Goal: Information Seeking & Learning: Learn about a topic

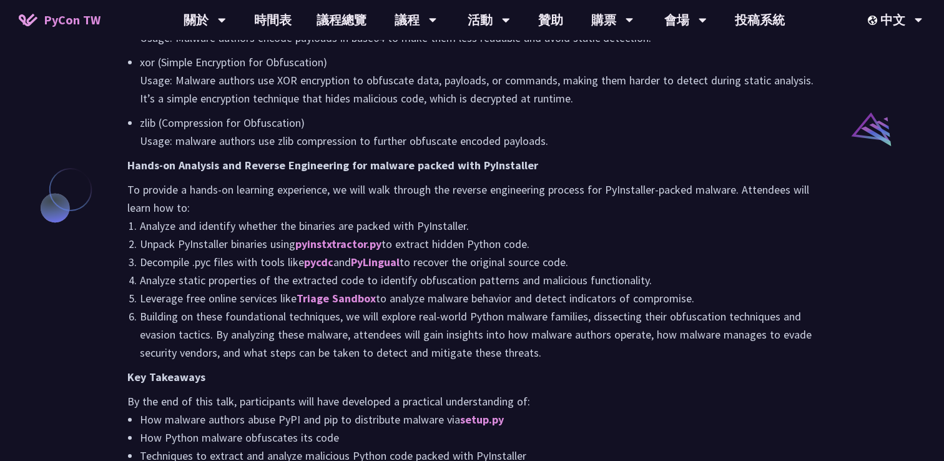
scroll to position [1376, 0]
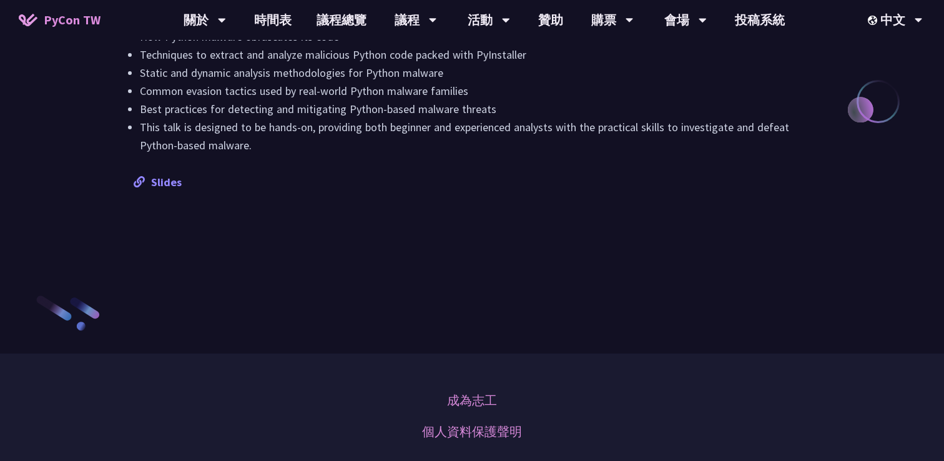
click at [179, 183] on link "Slides" at bounding box center [158, 182] width 48 height 14
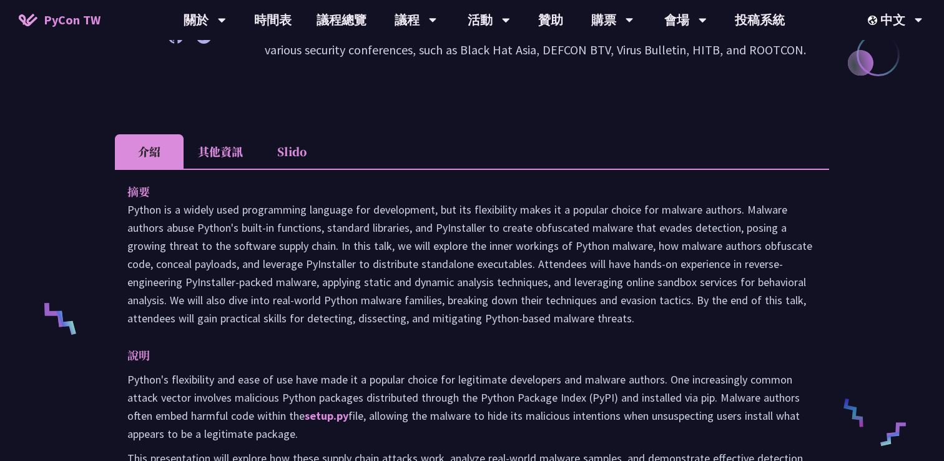
scroll to position [0, 0]
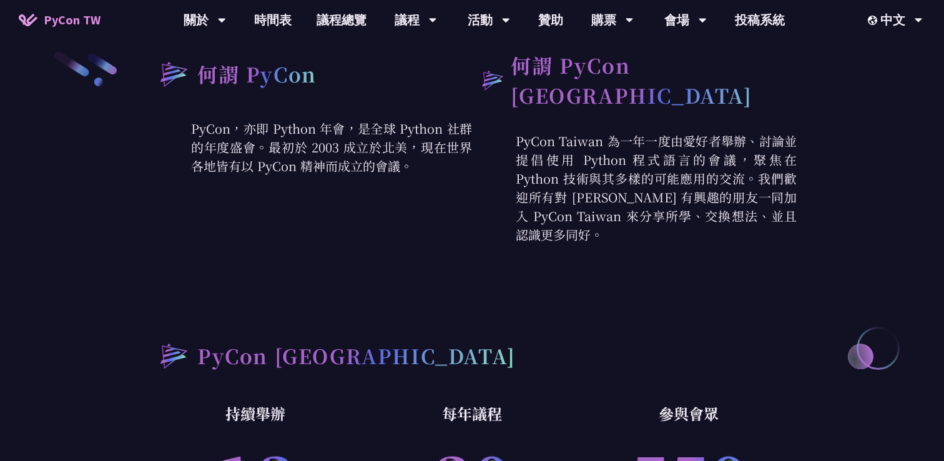
scroll to position [694, 0]
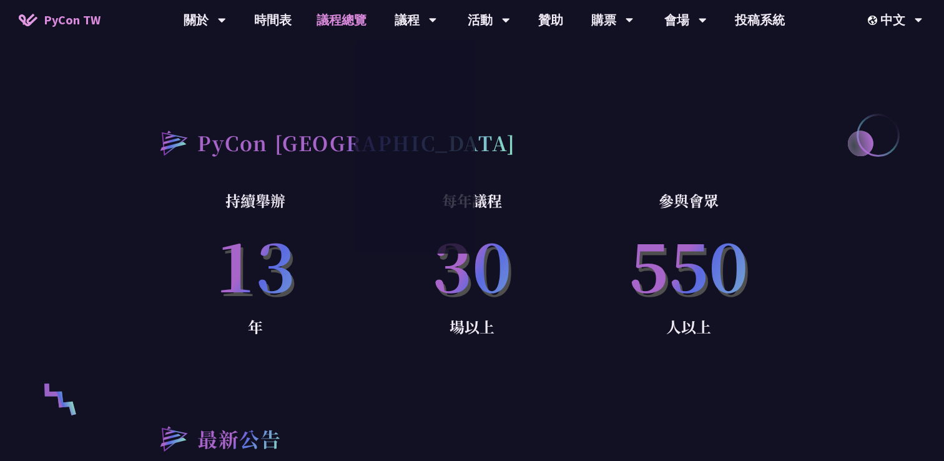
click at [354, 29] on link "議程總覽" at bounding box center [341, 20] width 75 height 40
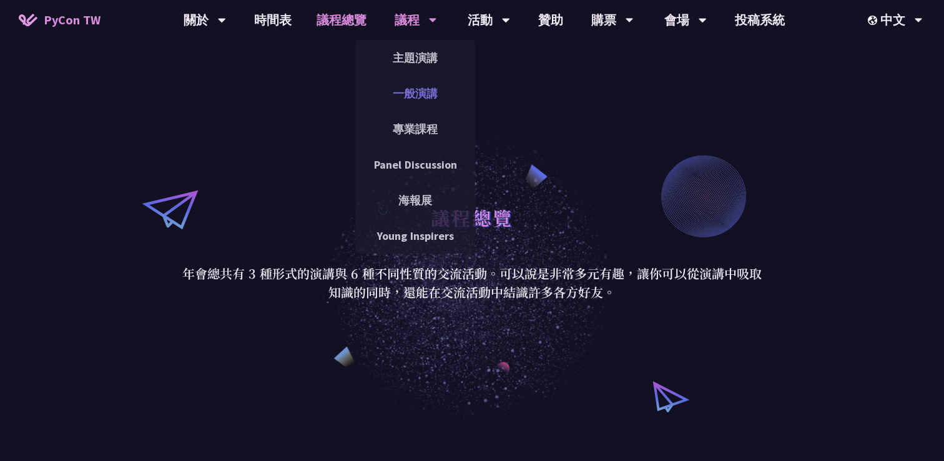
click at [413, 94] on link "一般演講" at bounding box center [415, 93] width 120 height 29
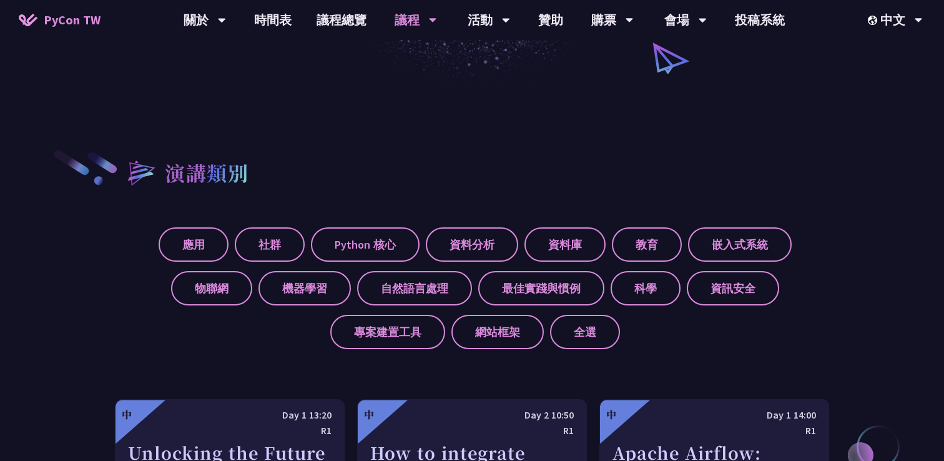
scroll to position [413, 0]
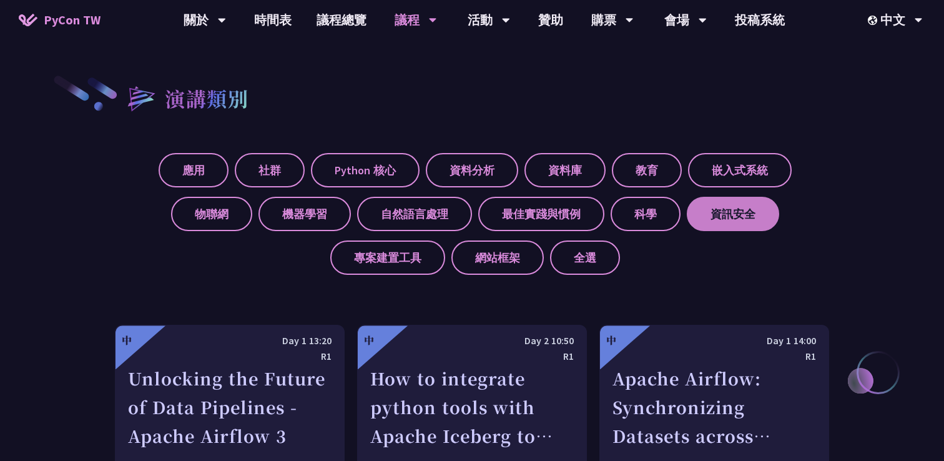
click at [713, 217] on label "資訊安全" at bounding box center [733, 214] width 92 height 34
click at [0, 0] on input "資訊安全" at bounding box center [0, 0] width 0 height 0
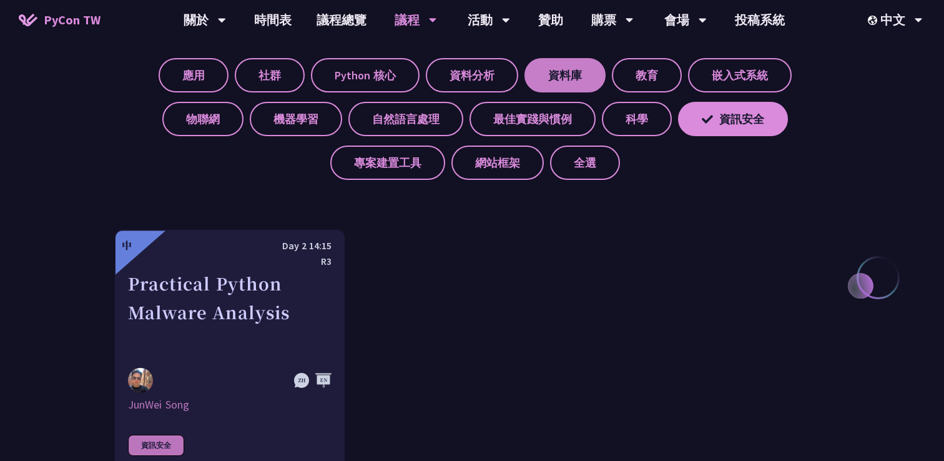
scroll to position [513, 0]
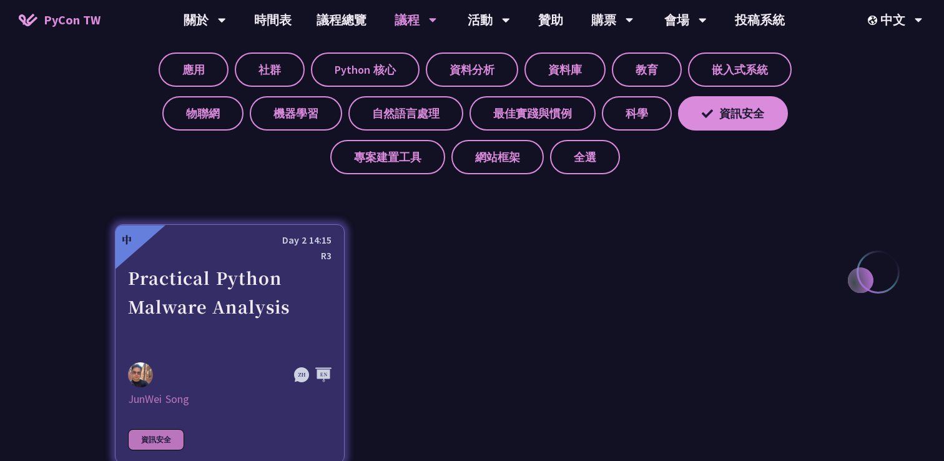
click at [297, 315] on div "Practical Python Malware Analysis" at bounding box center [230, 307] width 204 height 86
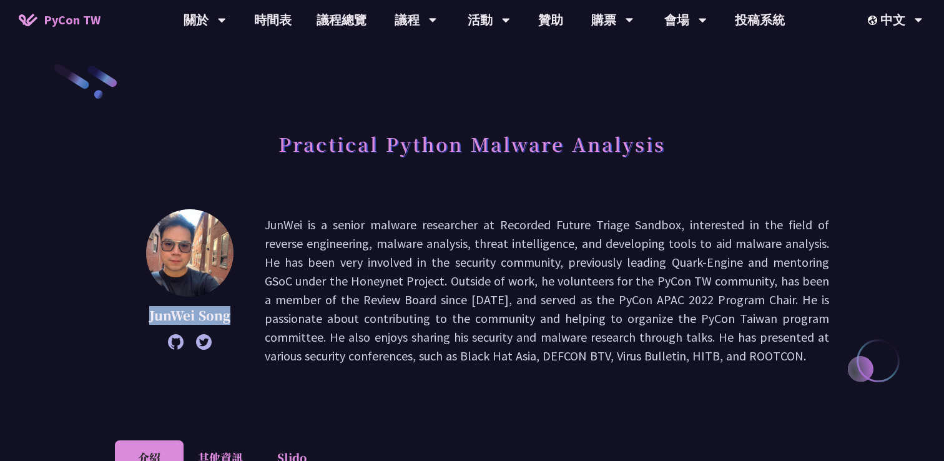
drag, startPoint x: 238, startPoint y: 318, endPoint x: 147, endPoint y: 318, distance: 91.2
click at [147, 318] on div "JunWei [PERSON_NAME] is a senior malware researcher at Recorded Future Triage S…" at bounding box center [472, 290] width 715 height 162
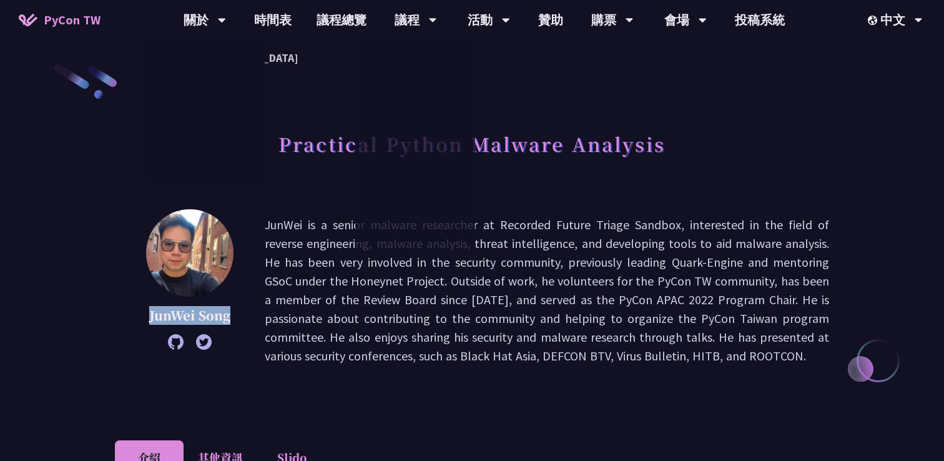
click at [92, 22] on span "PyCon TW" at bounding box center [72, 20] width 57 height 19
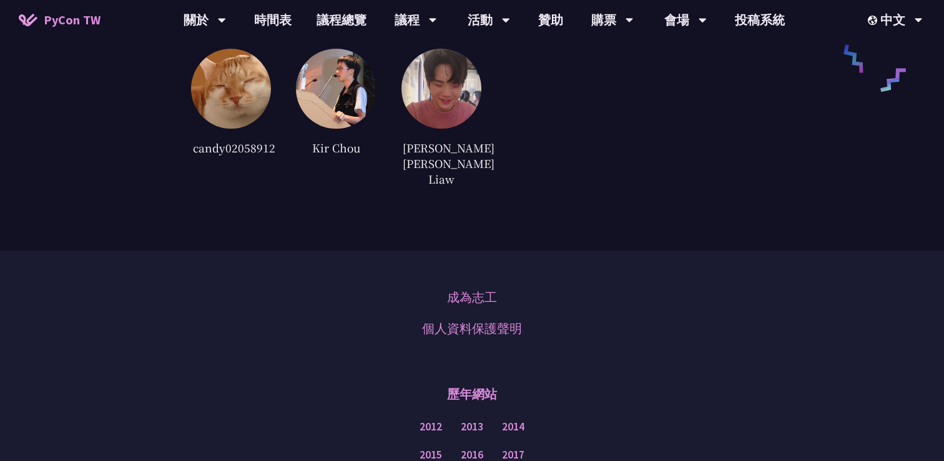
scroll to position [3323, 0]
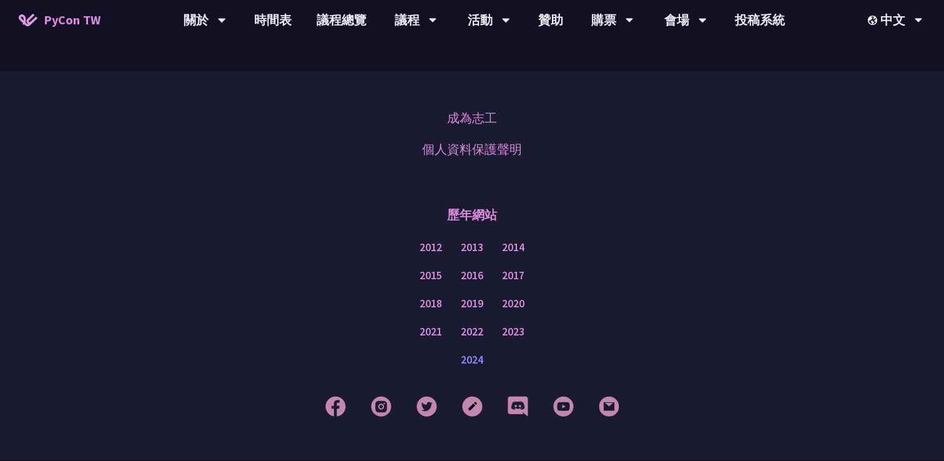
click at [467, 352] on link "2024" at bounding box center [472, 360] width 22 height 16
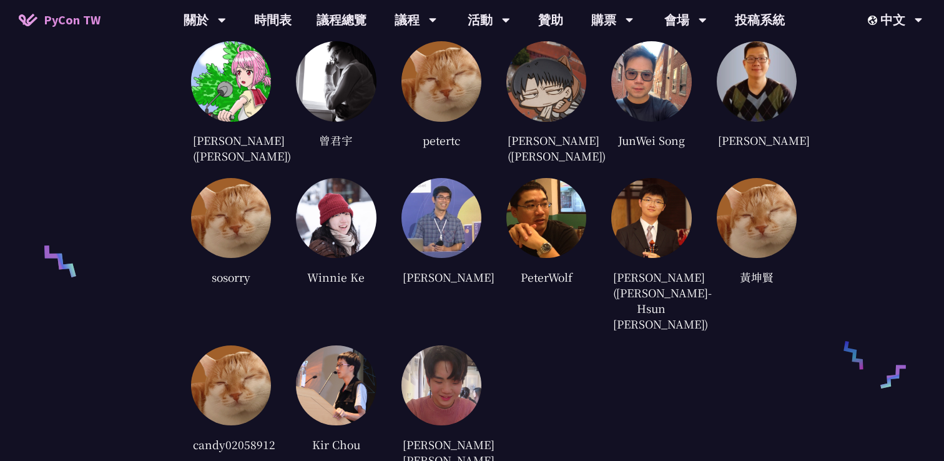
scroll to position [2683, 0]
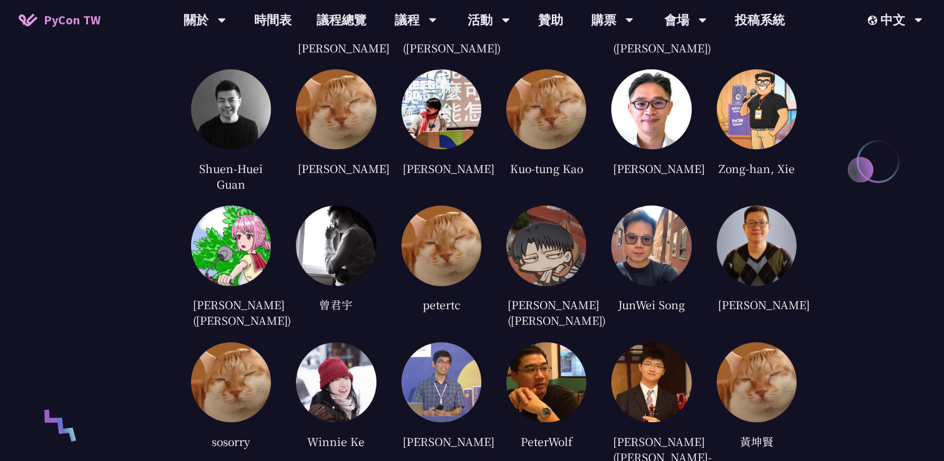
click at [638, 214] on img at bounding box center [652, 246] width 80 height 80
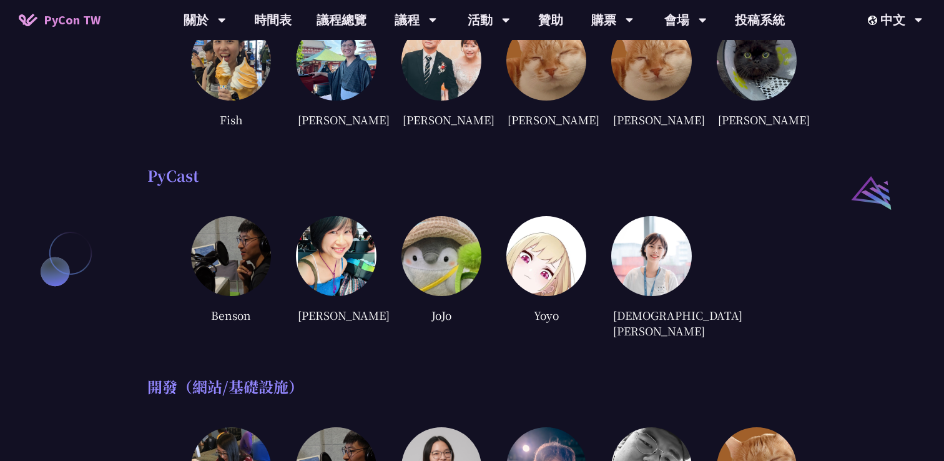
scroll to position [1146, 0]
